Goal: Go to known website: Access a specific website the user already knows

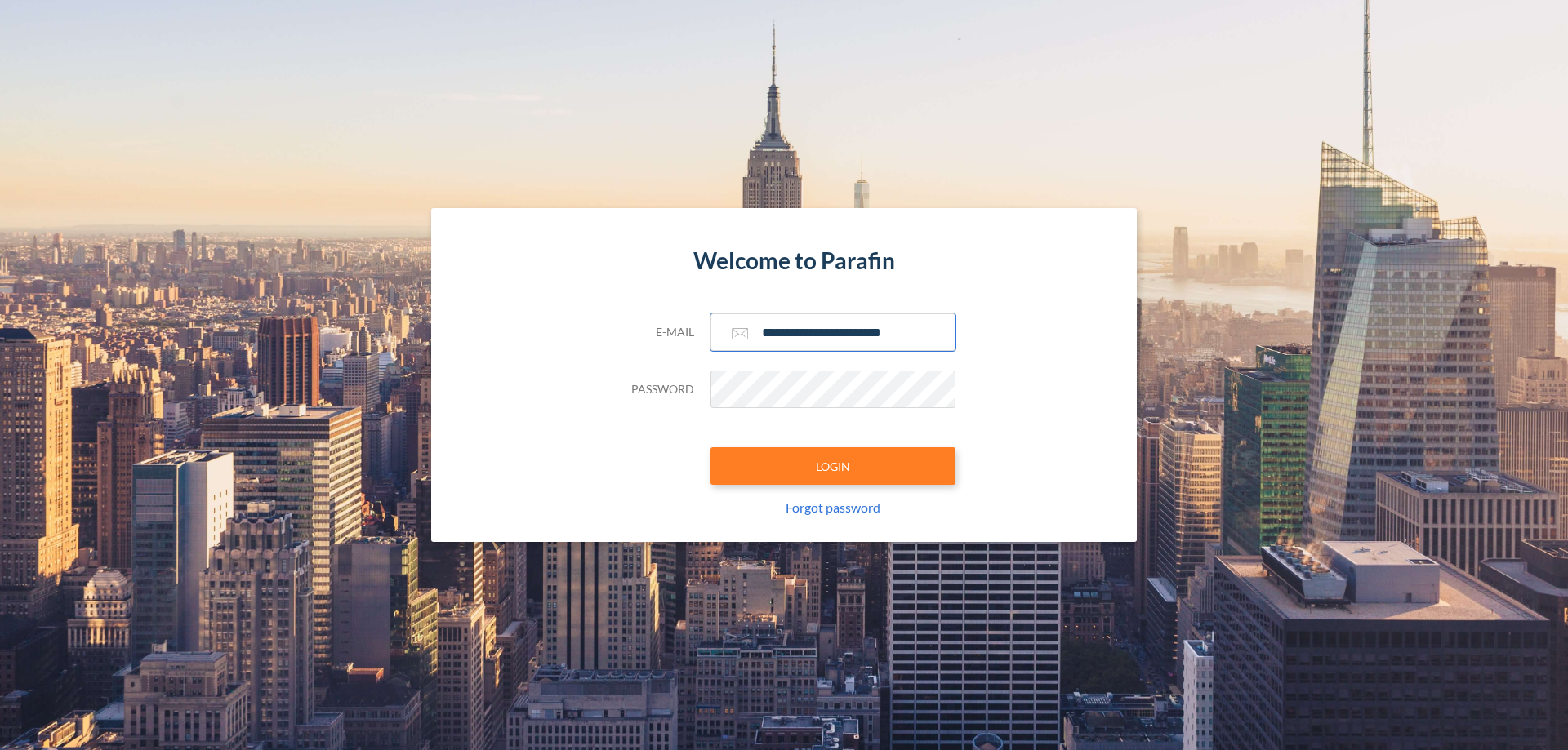
type input "**********"
click at [833, 466] on button "LOGIN" at bounding box center [833, 466] width 245 height 38
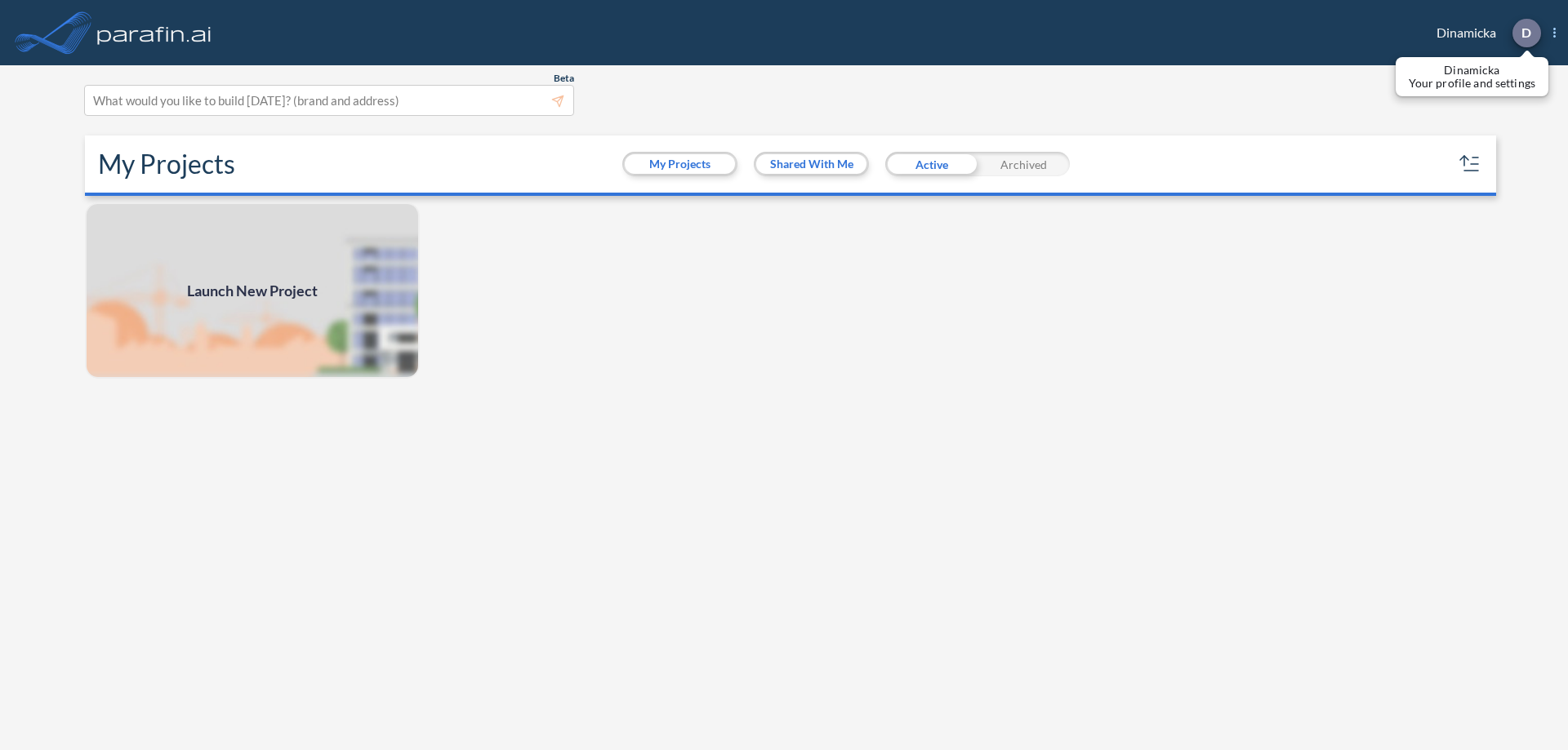
click at [1525, 33] on p "D" at bounding box center [1526, 32] width 9 height 15
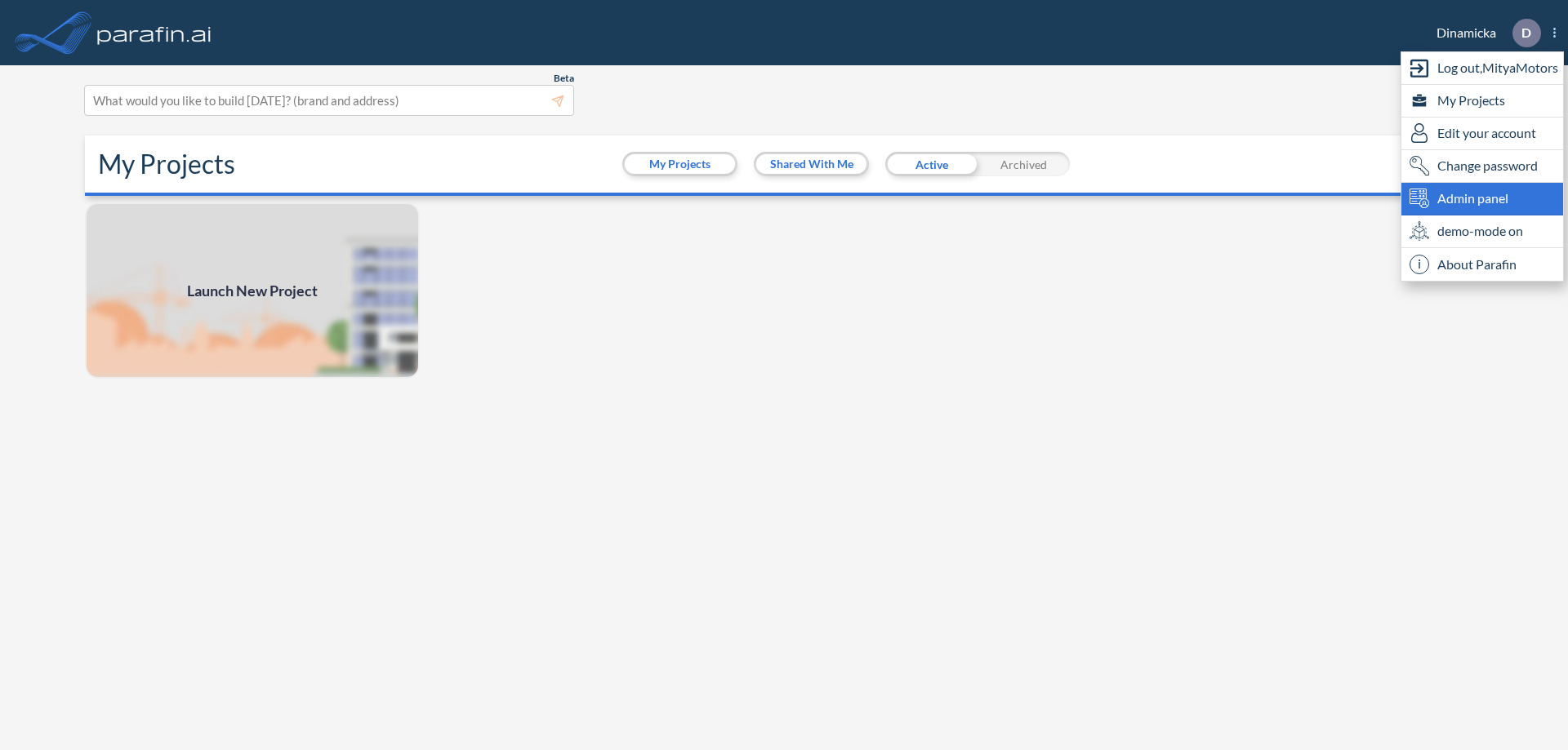
click at [1482, 198] on span "Admin panel" at bounding box center [1472, 198] width 71 height 20
